Goal: Task Accomplishment & Management: Use online tool/utility

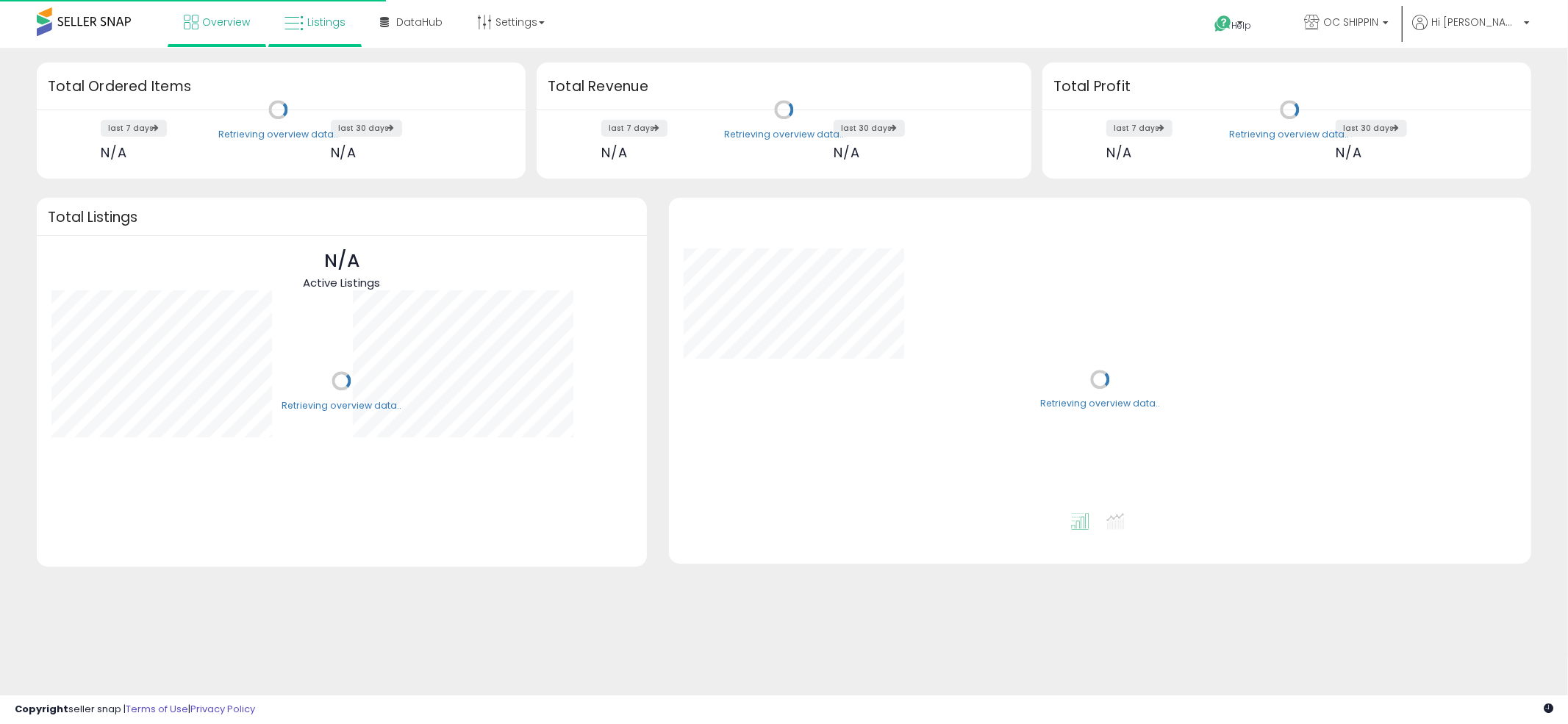
click at [294, 29] on icon at bounding box center [293, 23] width 19 height 19
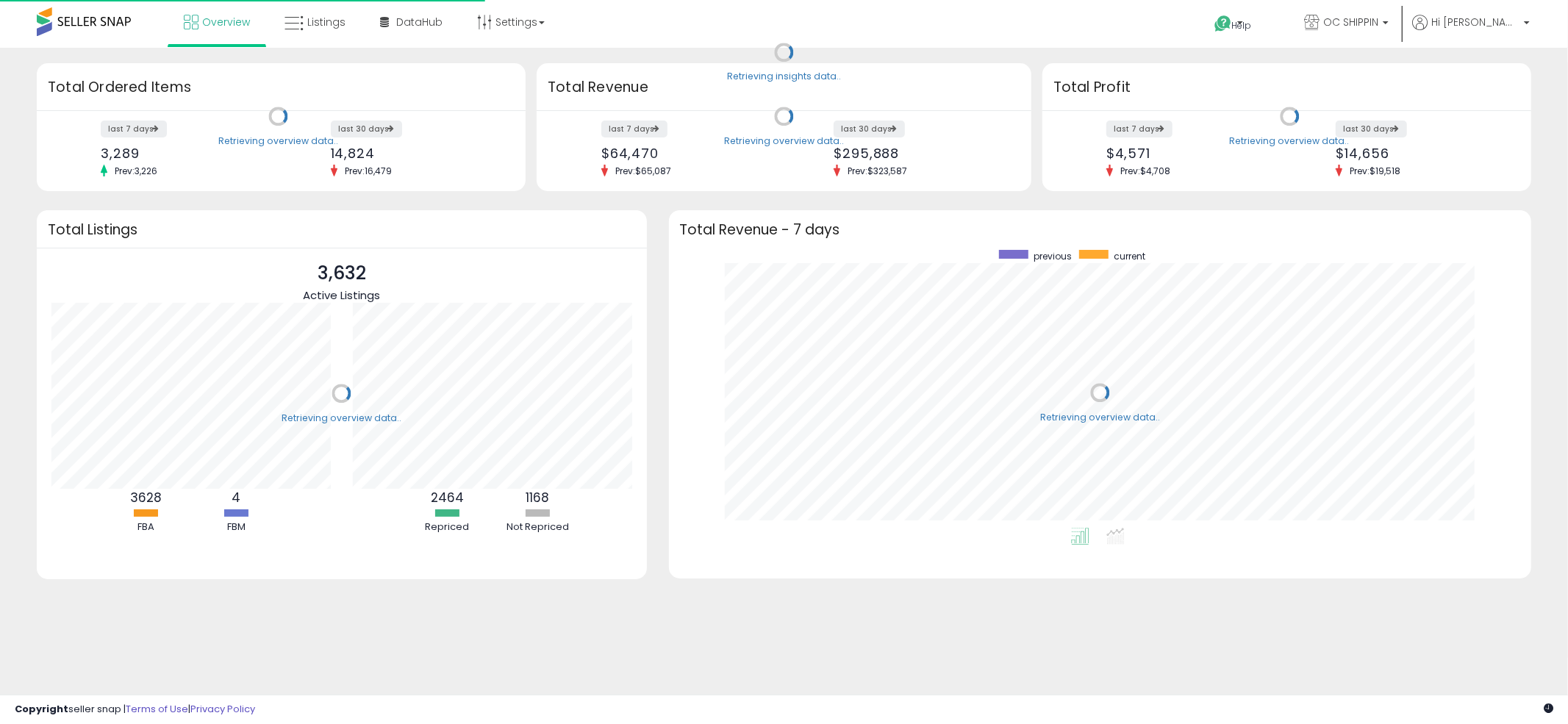
scroll to position [277, 834]
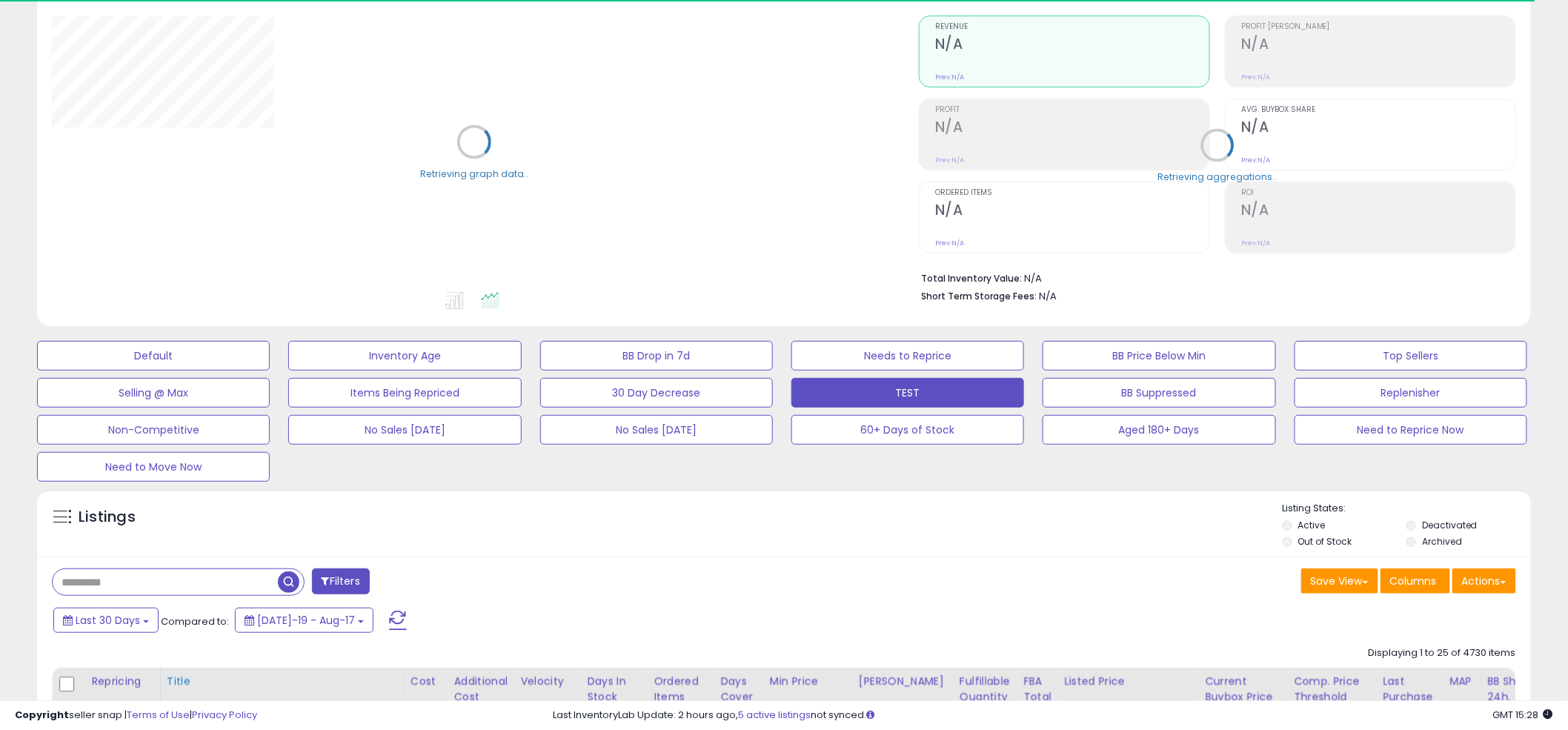
scroll to position [306, 0]
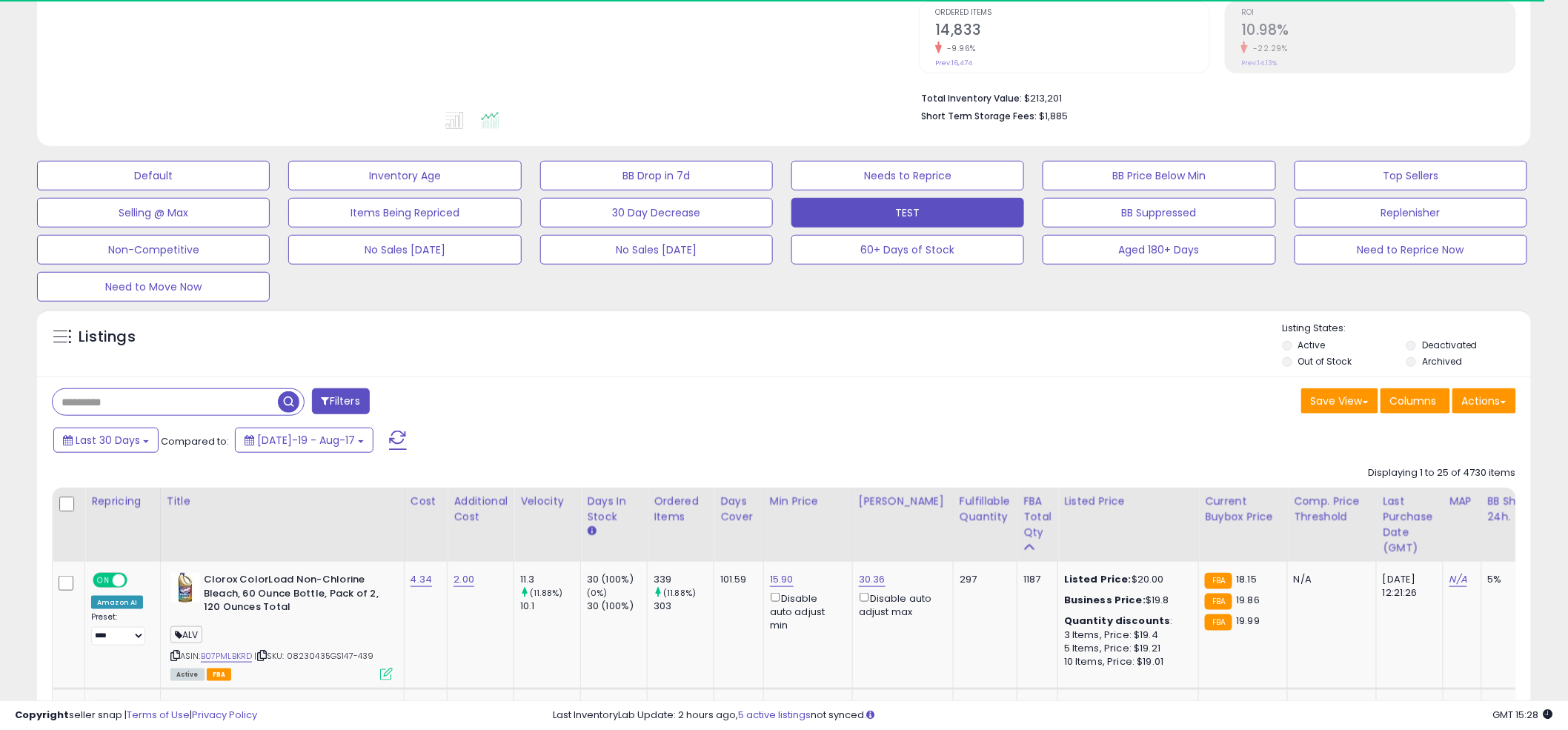
click at [118, 390] on input "text" at bounding box center [166, 401] width 225 height 26
paste input "**********"
type input "**********"
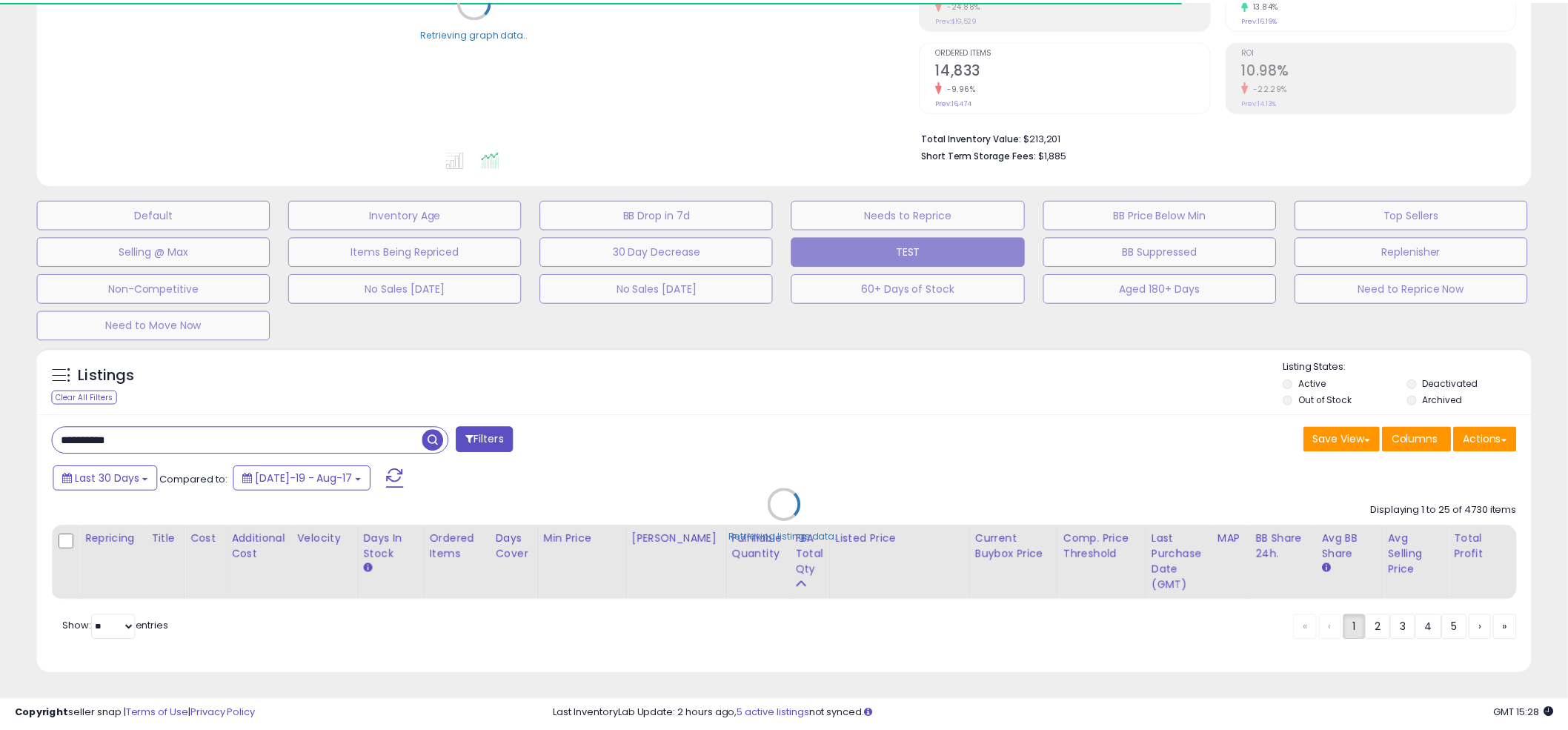
scroll to position [306, 0]
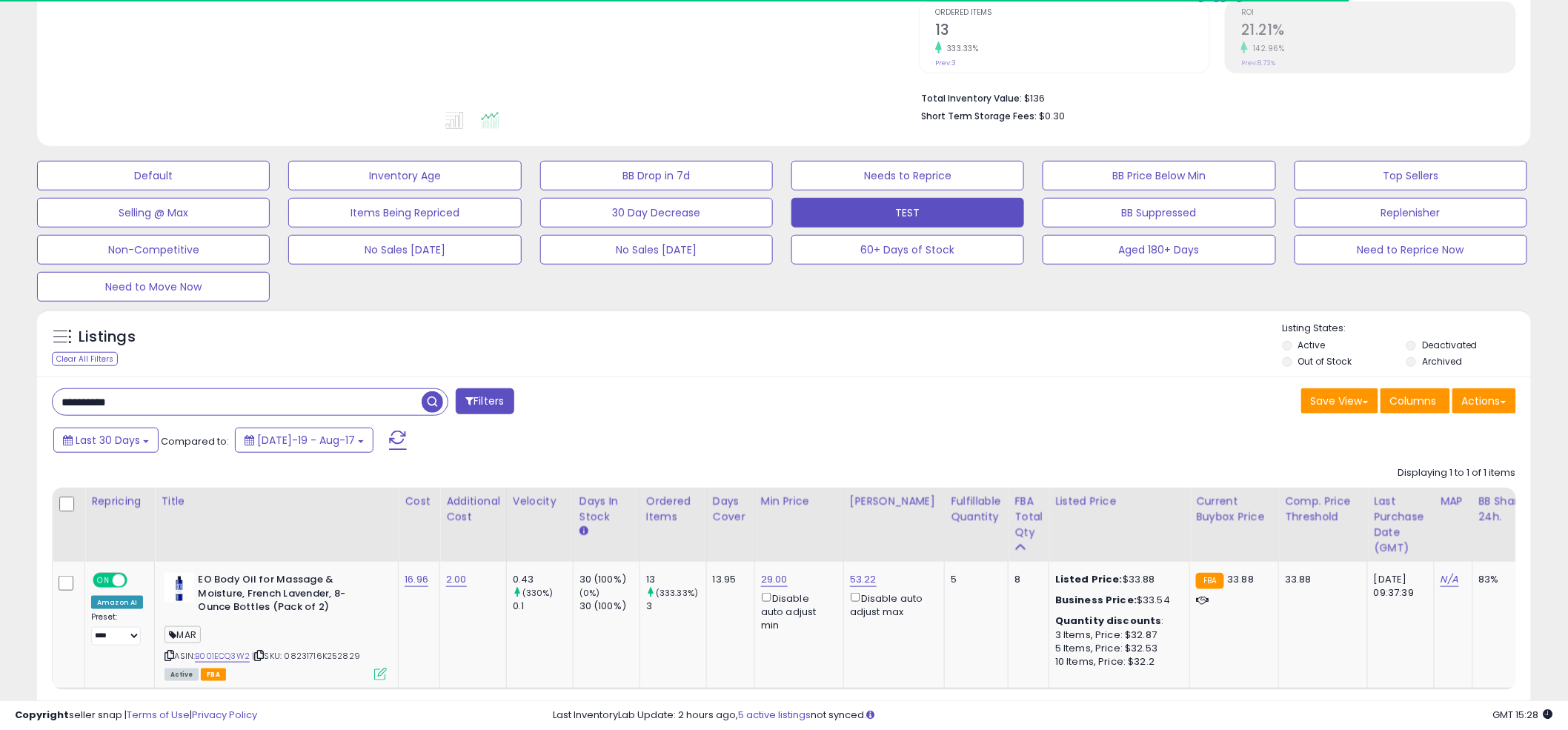
click at [779, 329] on div "Listings Clear All Filters Listing States:" at bounding box center [784, 346] width 1493 height 50
click at [782, 330] on div "Listings Clear All Filters Listing States:" at bounding box center [784, 346] width 1493 height 50
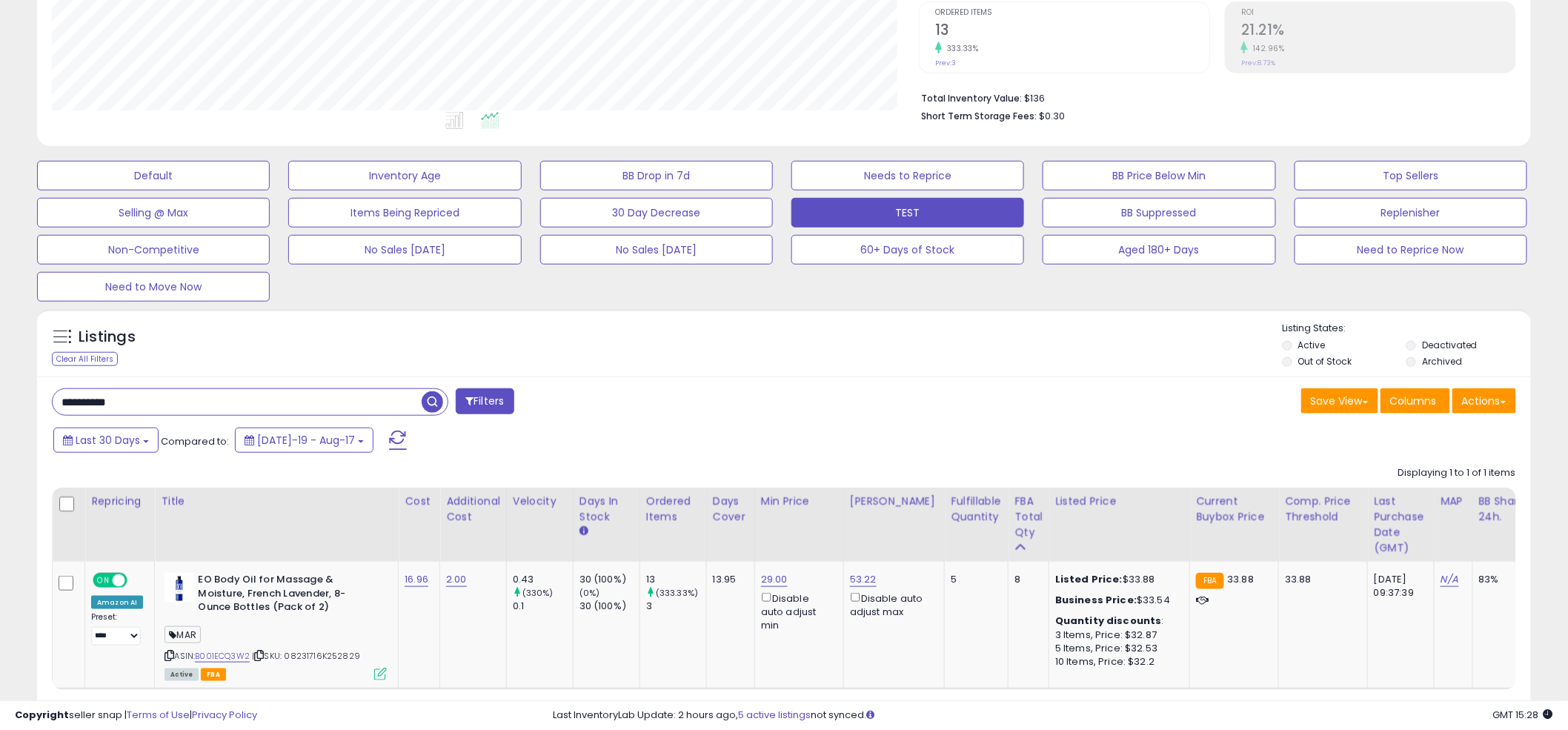
scroll to position [304, 867]
click at [782, 330] on div "Listings Clear All Filters Listing States:" at bounding box center [784, 346] width 1493 height 50
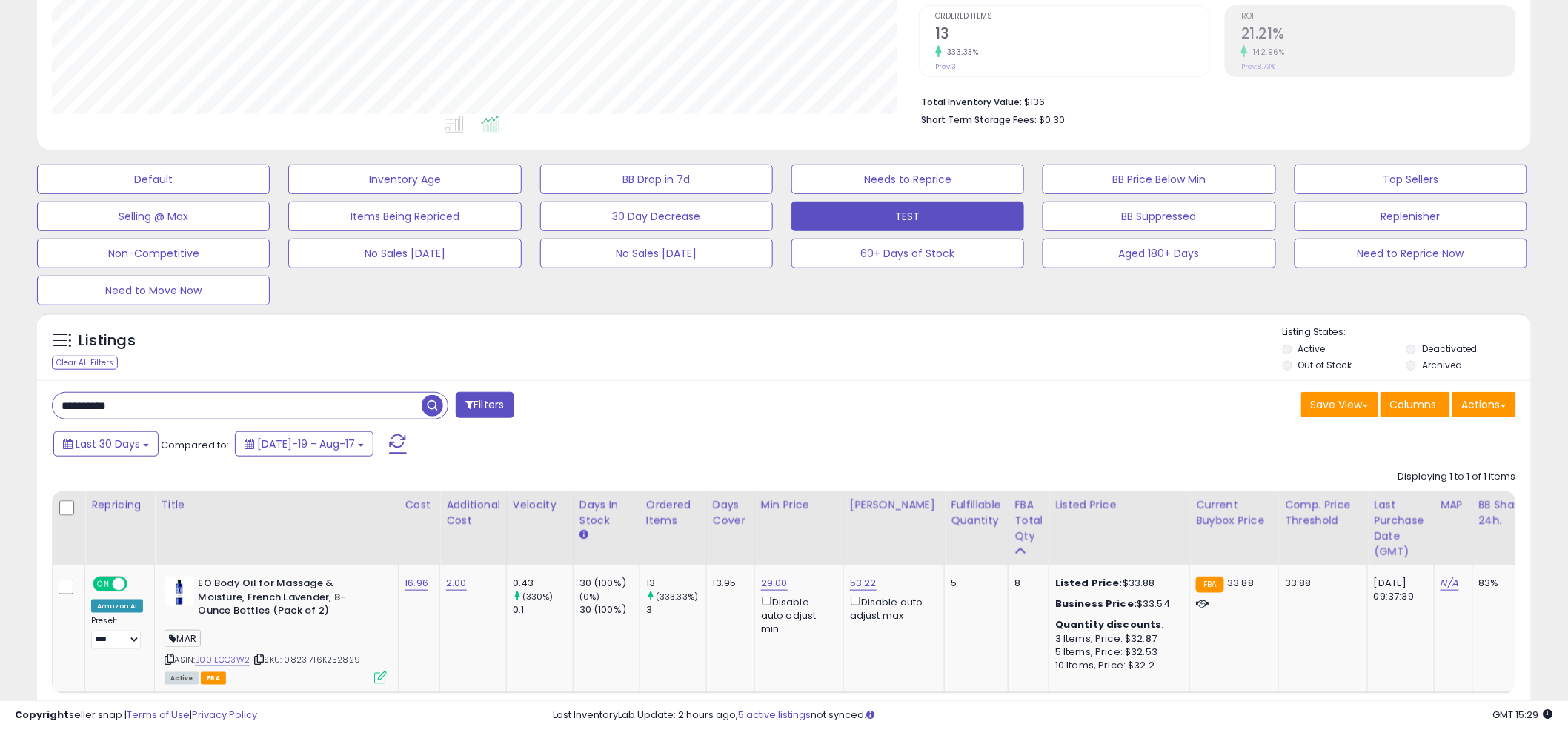
click at [791, 357] on div "Listings Clear All Filters Listing States:" at bounding box center [784, 350] width 1493 height 50
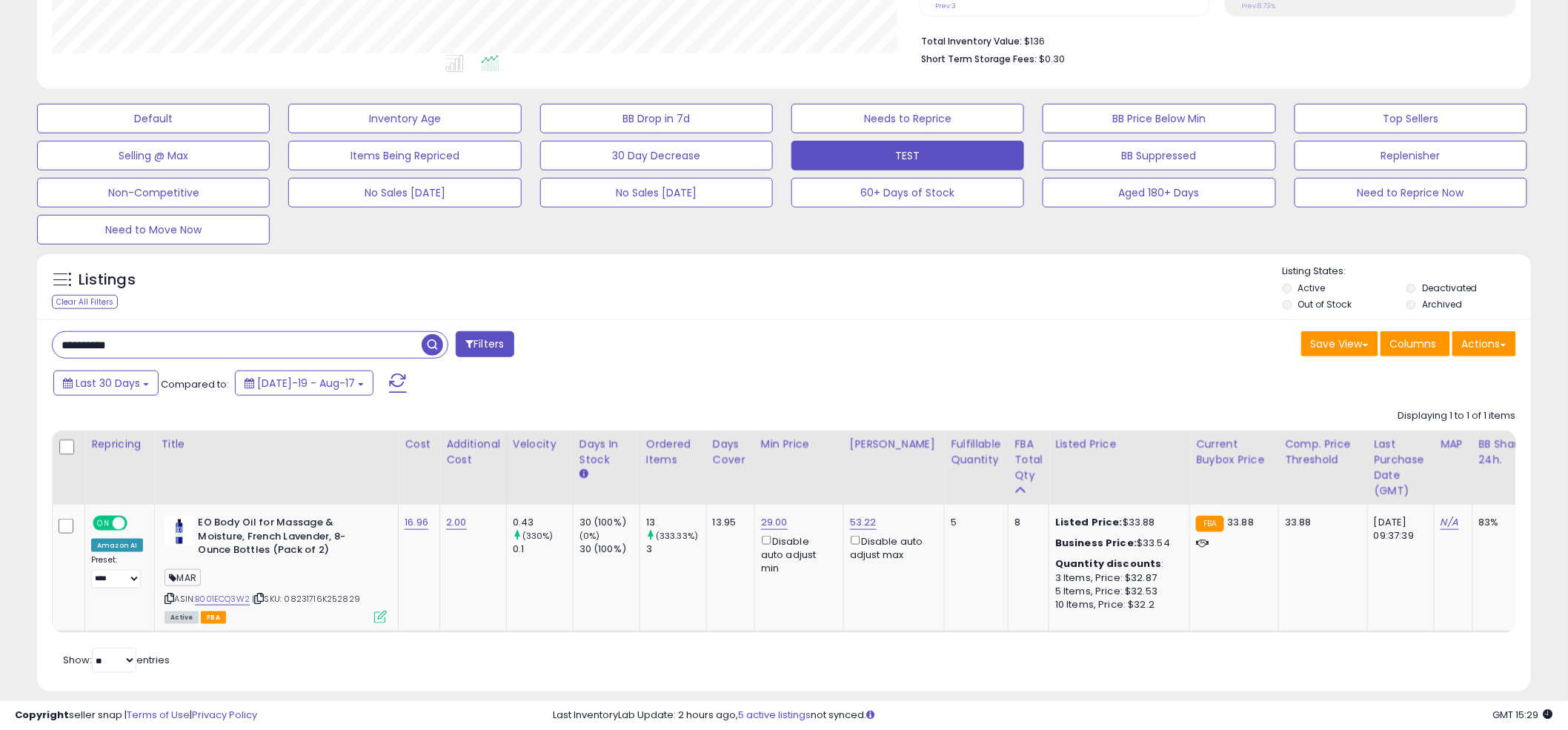
scroll to position [359, 0]
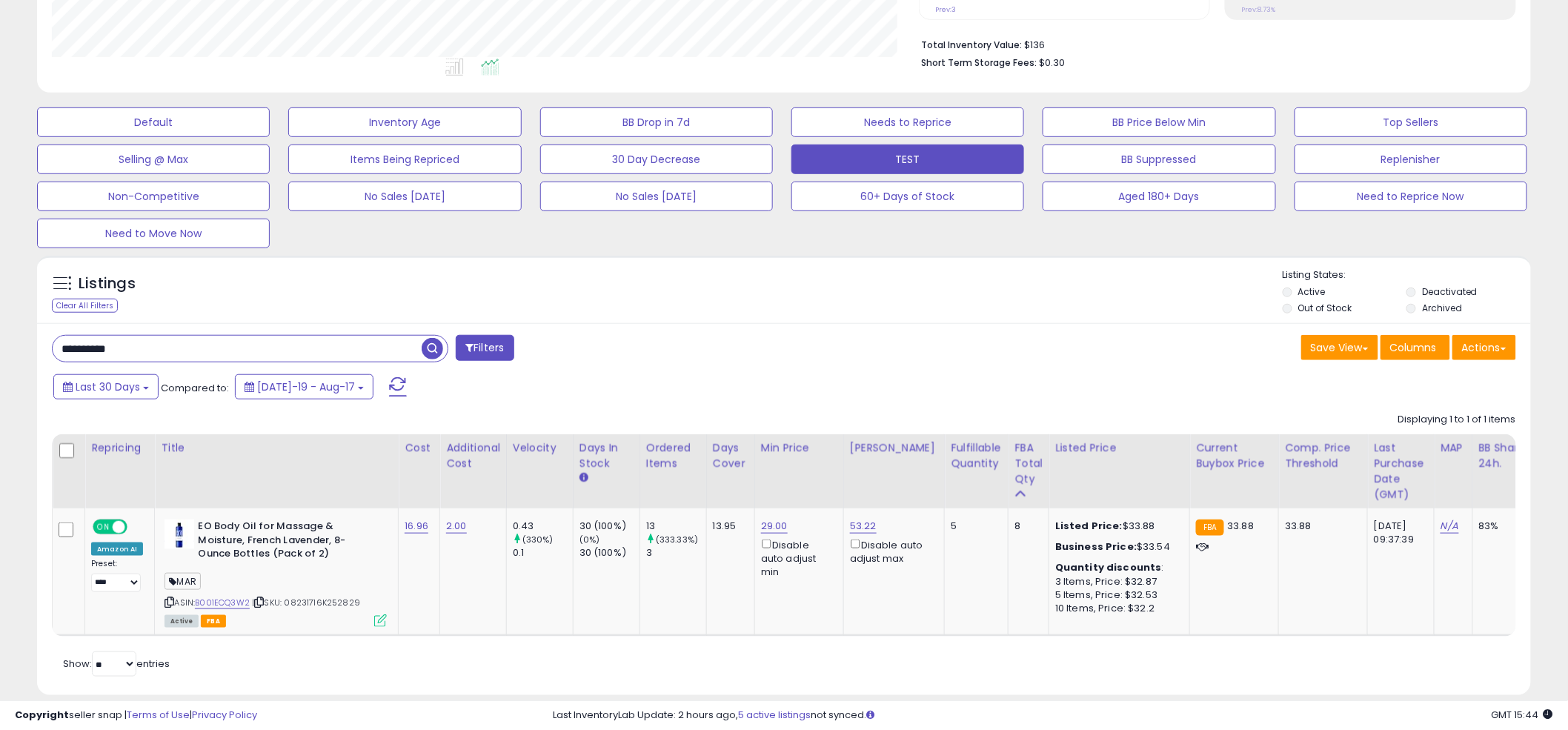
click at [783, 61] on ul at bounding box center [457, 70] width 879 height 26
click at [769, 62] on ul at bounding box center [457, 70] width 879 height 26
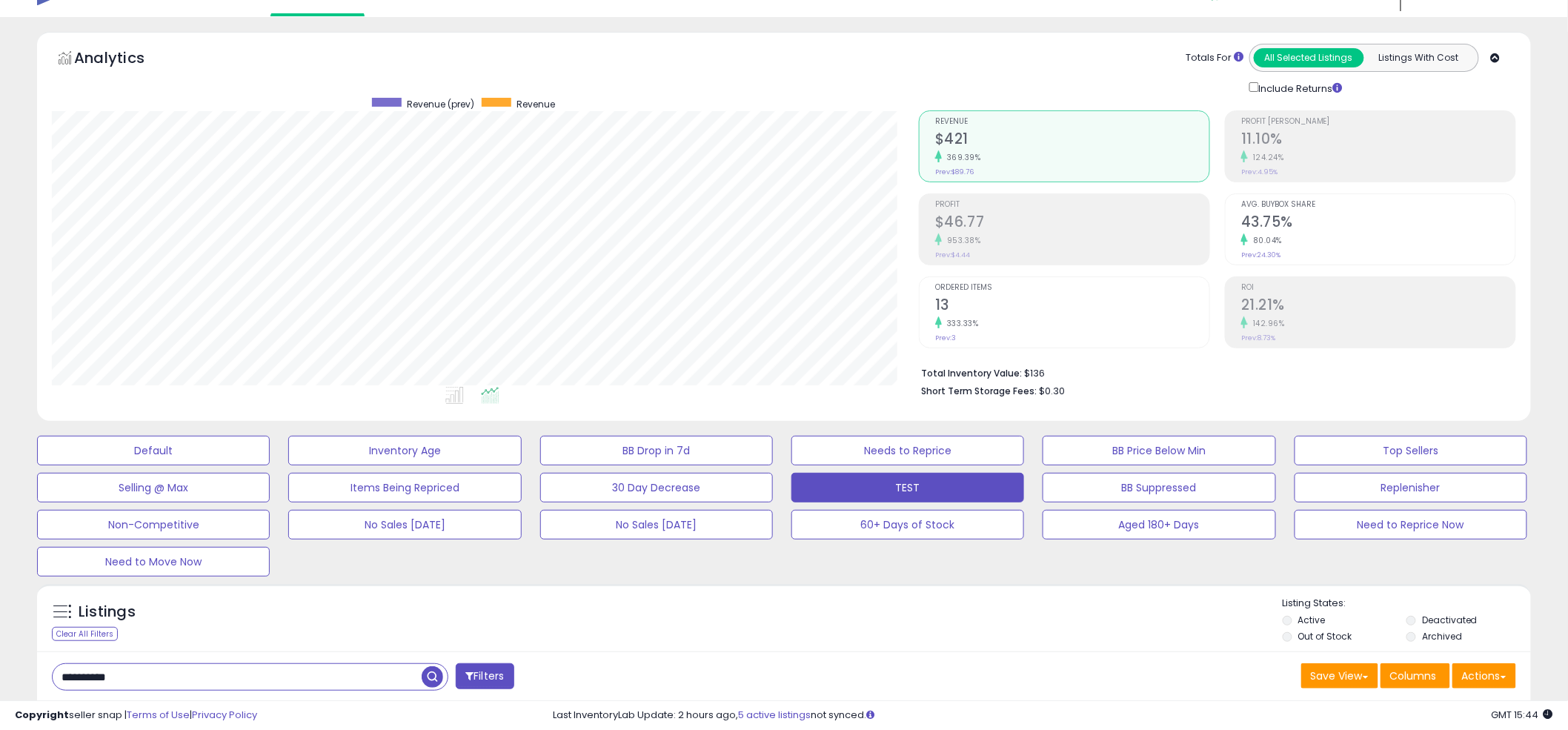
scroll to position [0, 0]
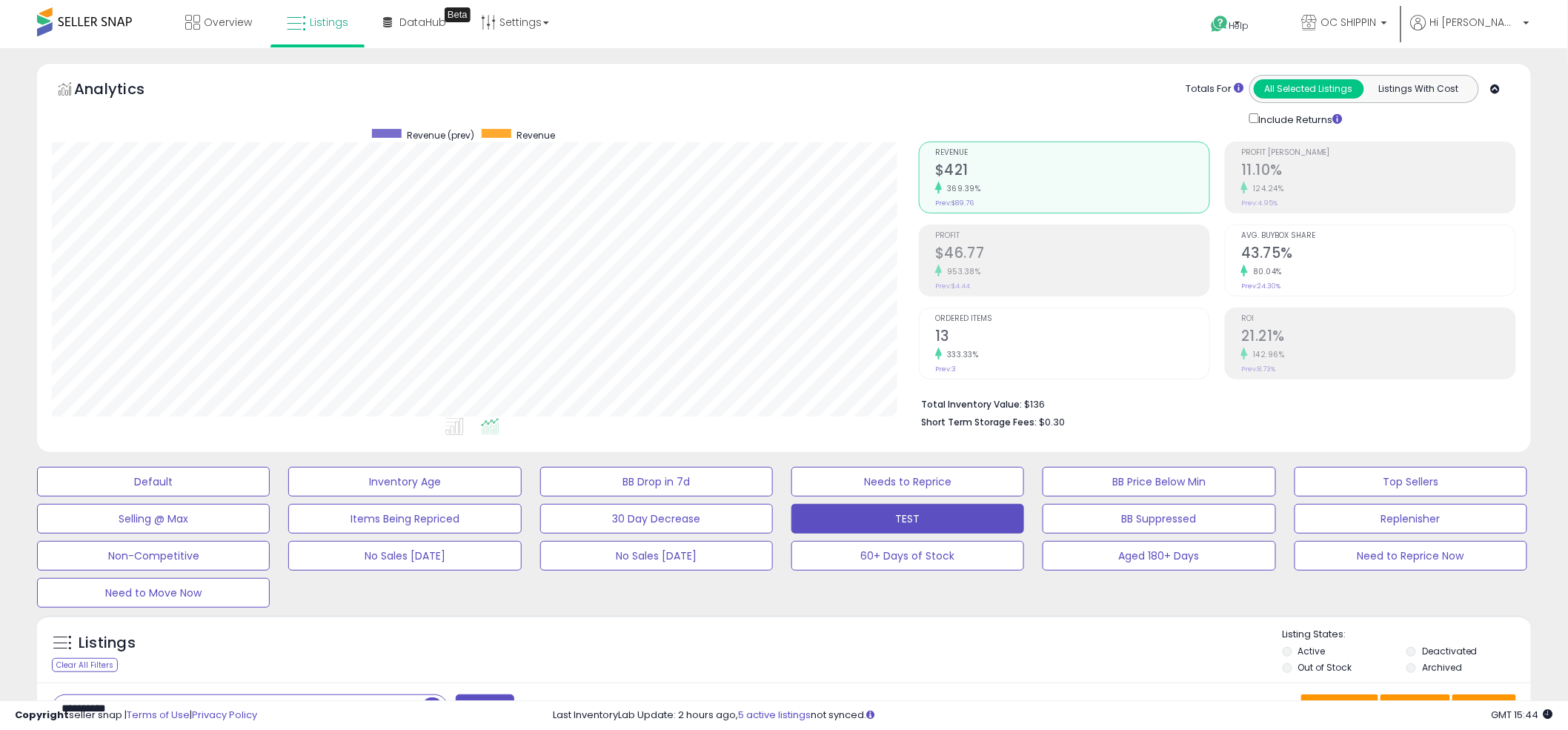
click at [767, 31] on div "Overview Listings Beta" at bounding box center [507, 31] width 1037 height 63
click at [782, 13] on div "Overview Listings Beta" at bounding box center [507, 31] width 1037 height 63
click at [780, 14] on div "Overview Listings Beta" at bounding box center [507, 31] width 1037 height 63
click at [803, 120] on div "Analytics Totals For All Selected Listings Listings With Cost Include Returns" at bounding box center [784, 100] width 1465 height 52
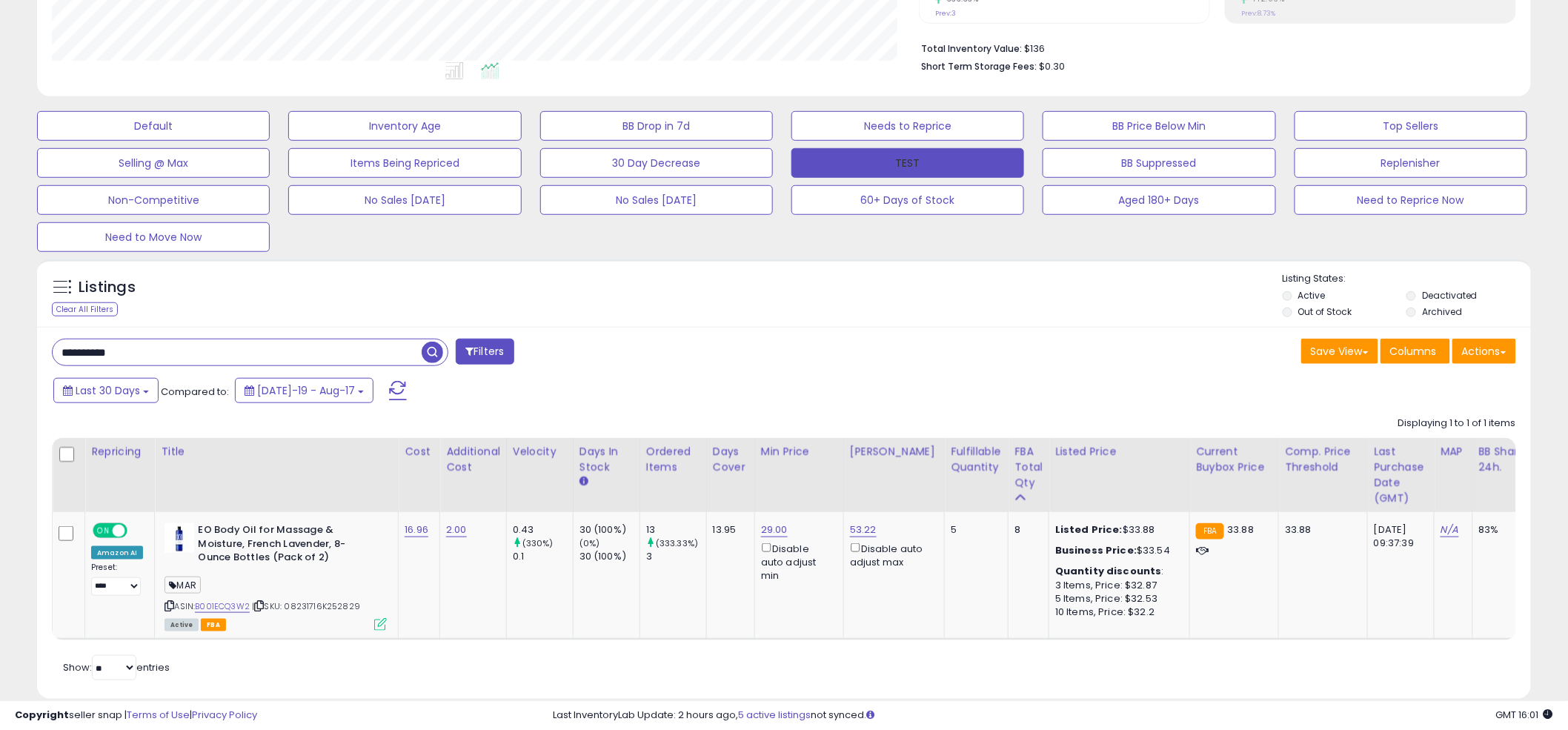
scroll to position [392, 0]
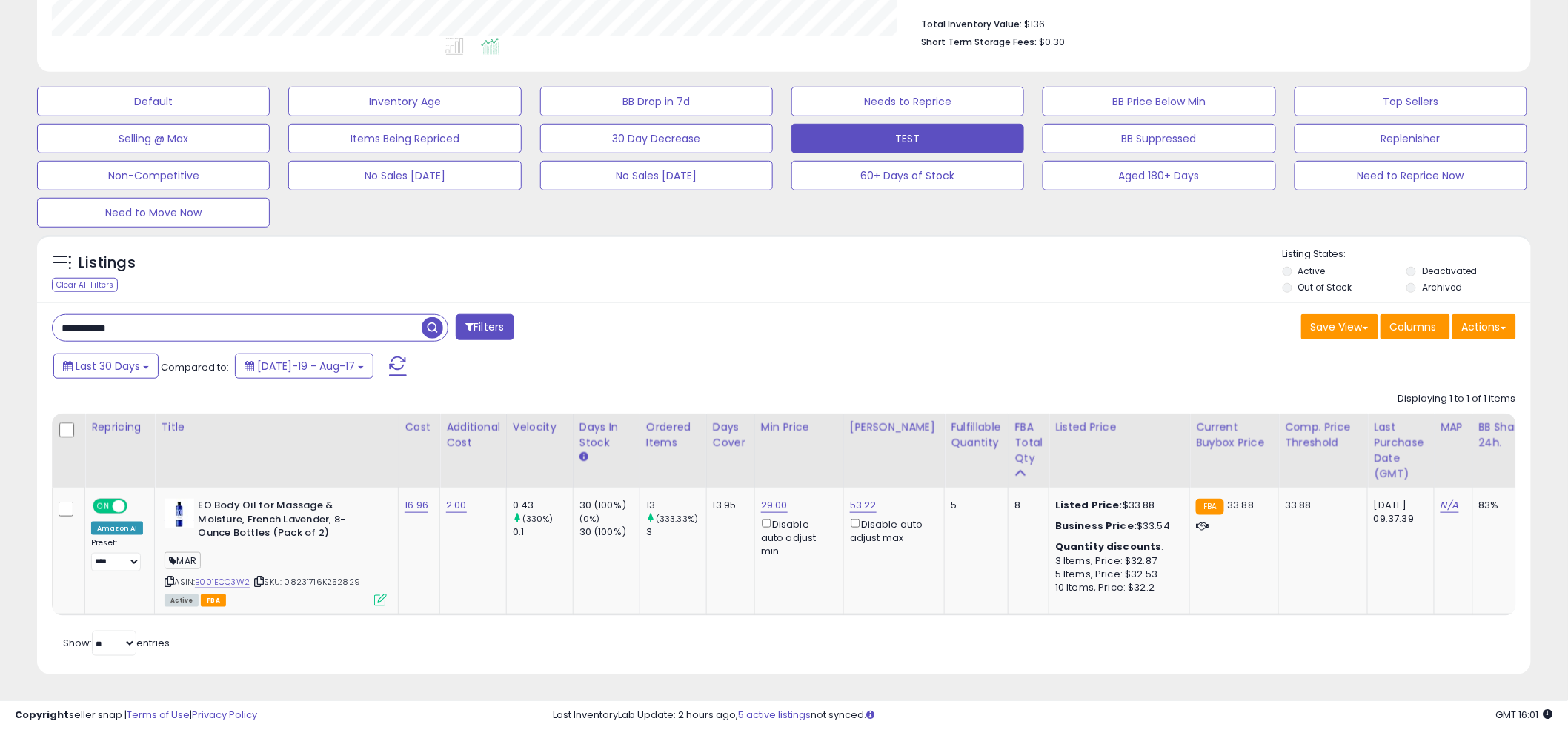
click at [766, 276] on div "Listings Clear All Filters Listing States:" at bounding box center [784, 272] width 1493 height 50
